Goal: Task Accomplishment & Management: Manage account settings

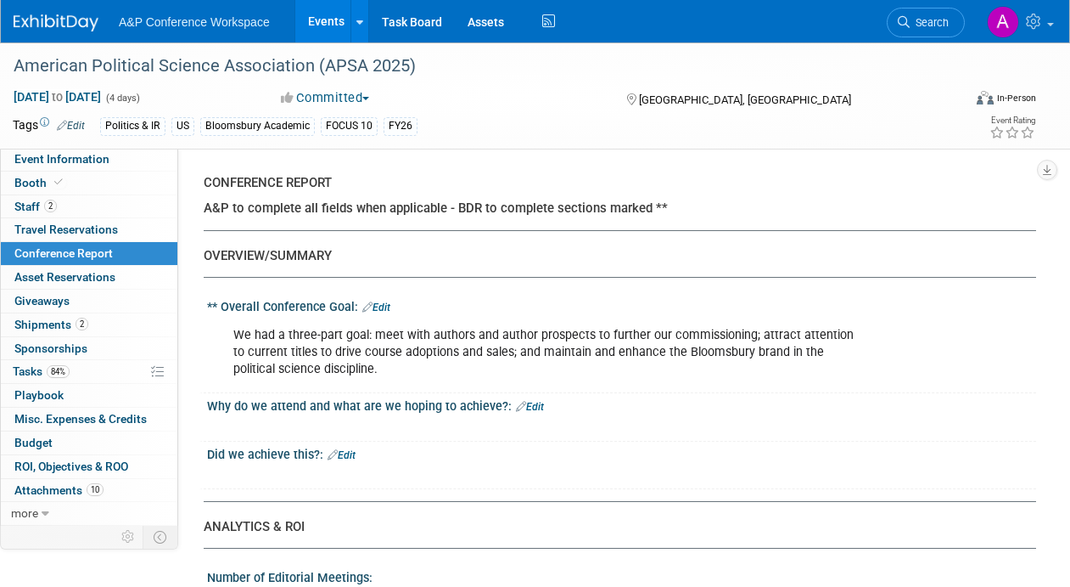
select select "NO"
select select "YES"
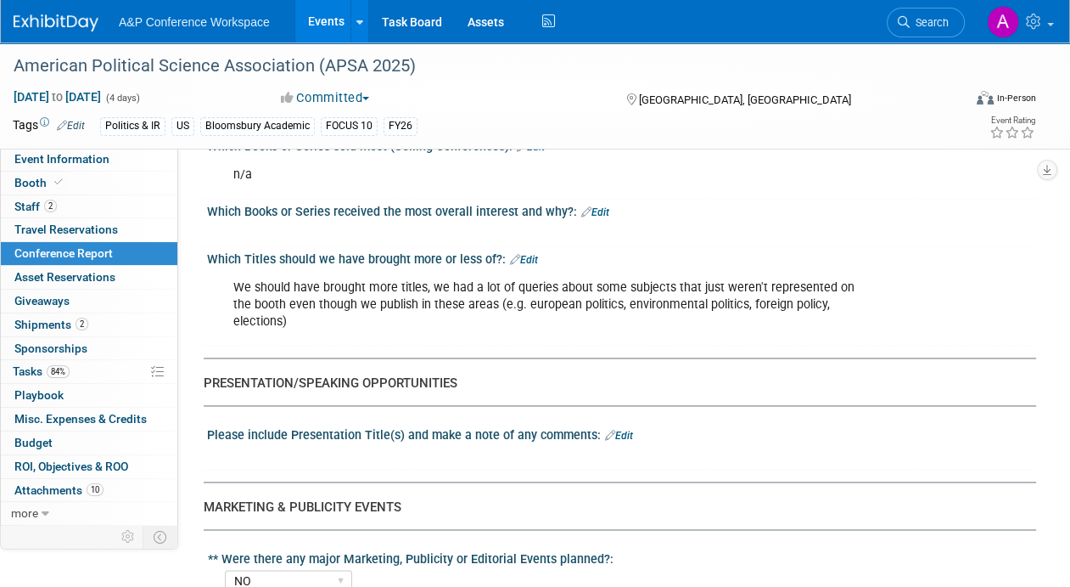
scroll to position [2037, 0]
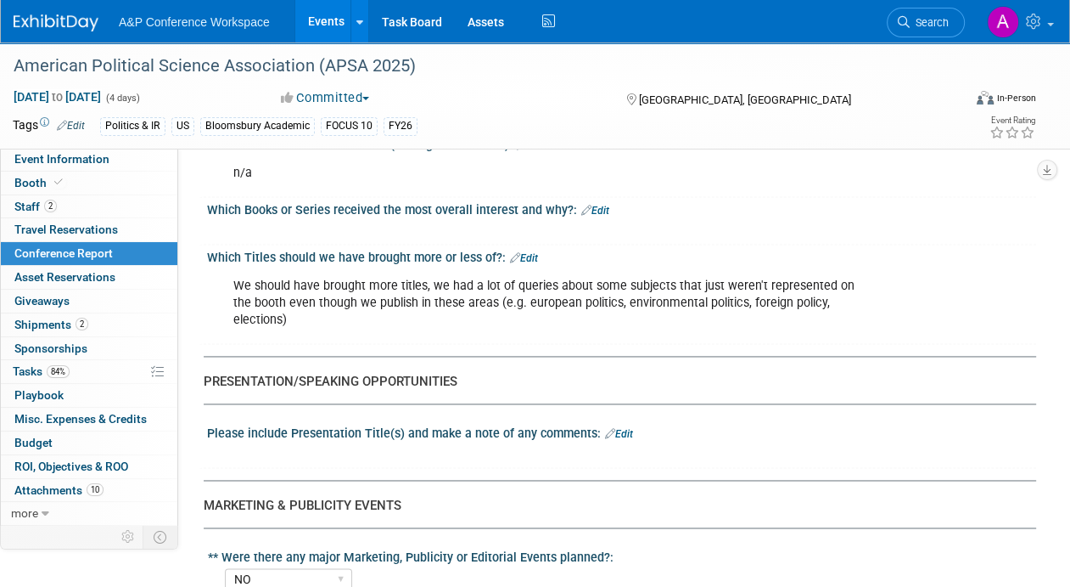
click at [600, 205] on link "Edit" at bounding box center [595, 211] width 28 height 12
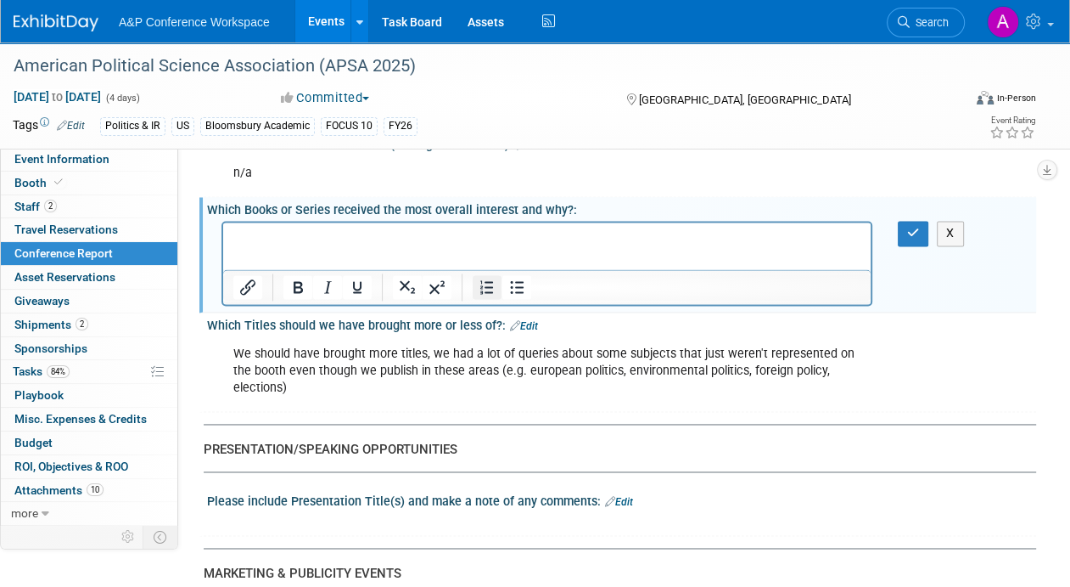
scroll to position [0, 0]
click at [494, 246] on html at bounding box center [547, 234] width 648 height 24
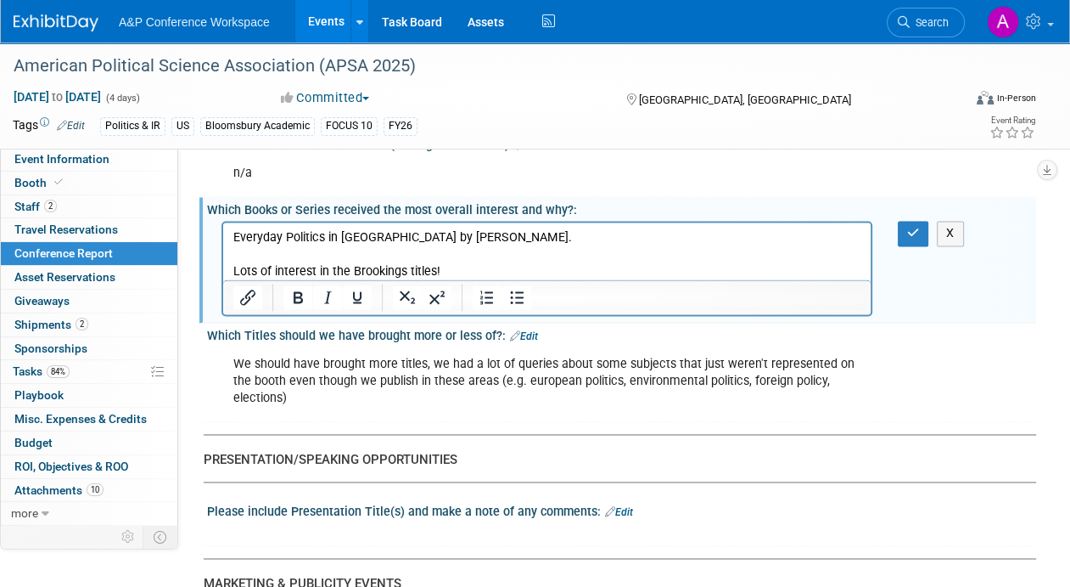
click at [499, 236] on p "Everyday Politics in [GEOGRAPHIC_DATA] by [PERSON_NAME]." at bounding box center [547, 237] width 628 height 17
click at [893, 221] on div "X" at bounding box center [918, 233] width 66 height 25
click at [913, 227] on icon "button" at bounding box center [913, 233] width 13 height 12
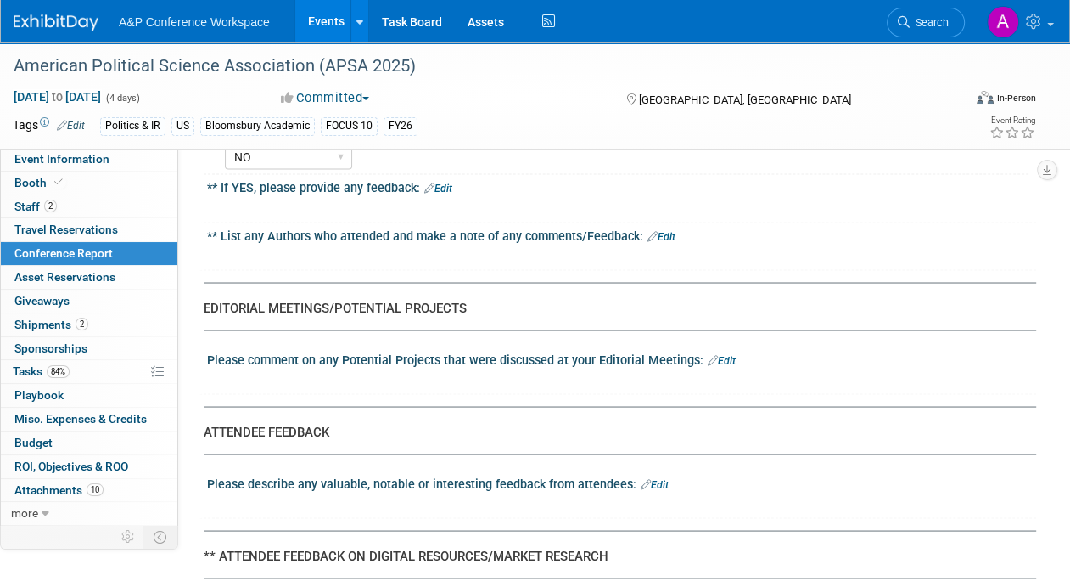
scroll to position [2631, 0]
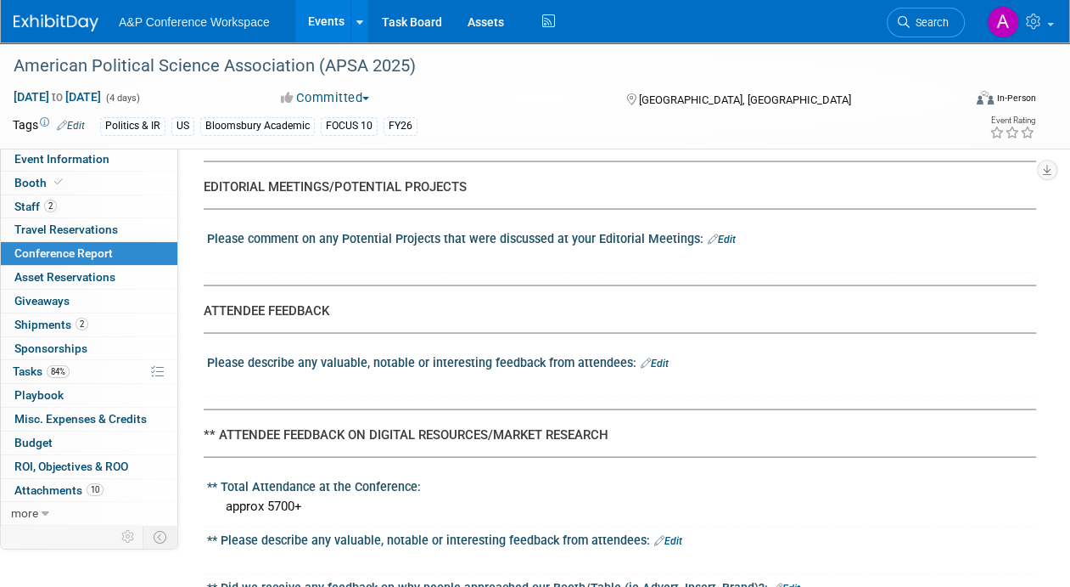
click at [721, 233] on link "Edit" at bounding box center [722, 239] width 28 height 12
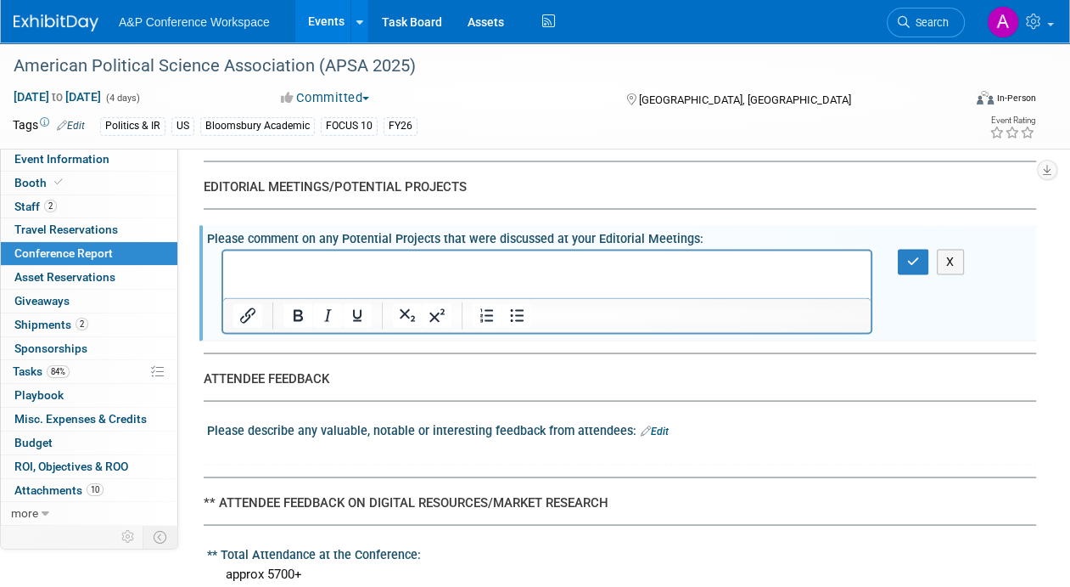
scroll to position [0, 0]
click at [426, 273] on p "Rich Text Area. Press ALT-0 for help." at bounding box center [547, 265] width 628 height 17
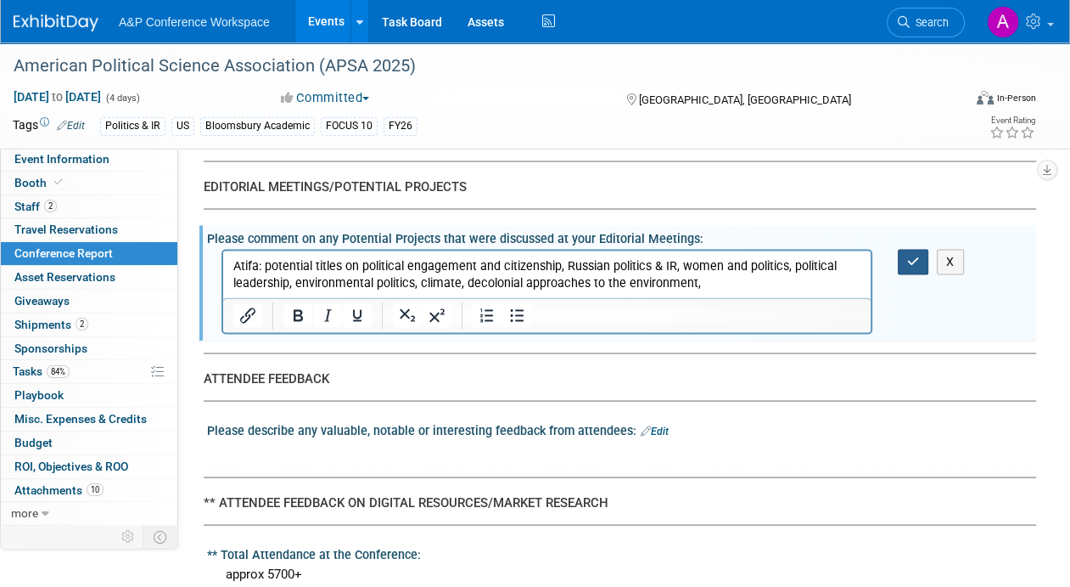
click at [916, 255] on icon "button" at bounding box center [913, 261] width 13 height 12
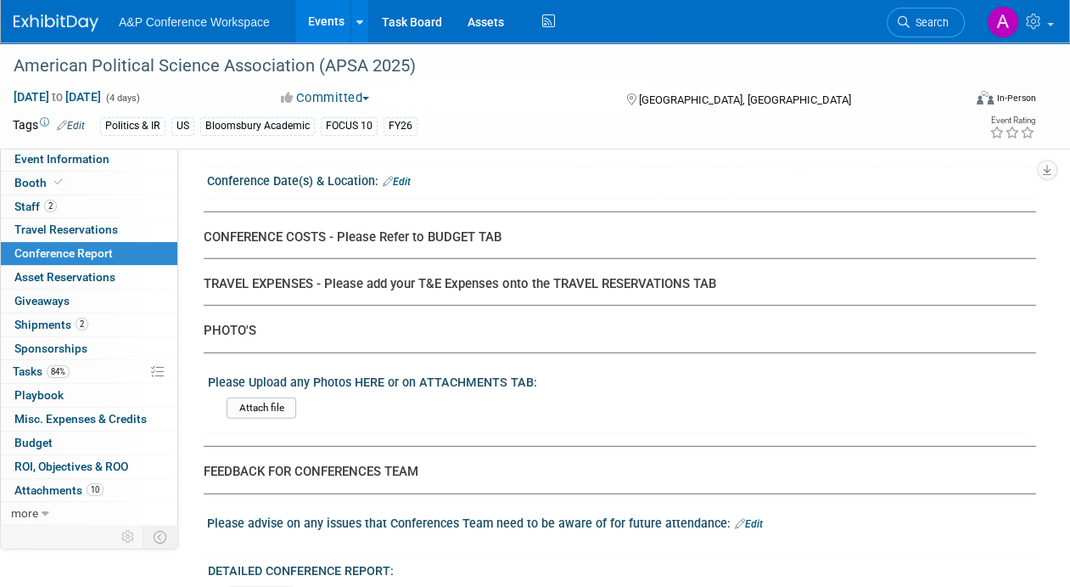
scroll to position [4074, 0]
